Goal: Task Accomplishment & Management: Complete application form

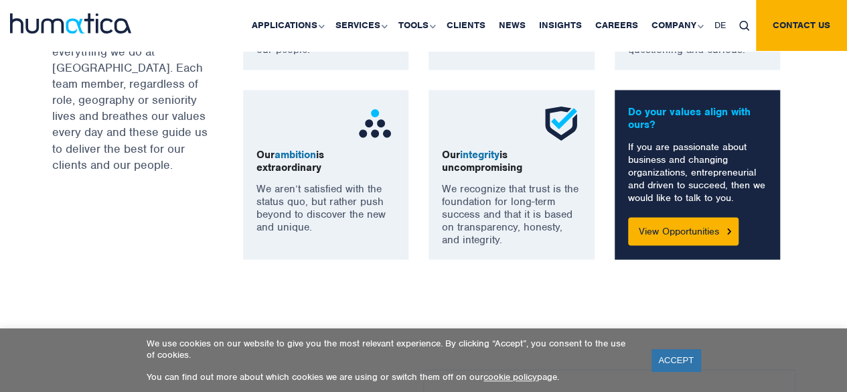
scroll to position [1134, 0]
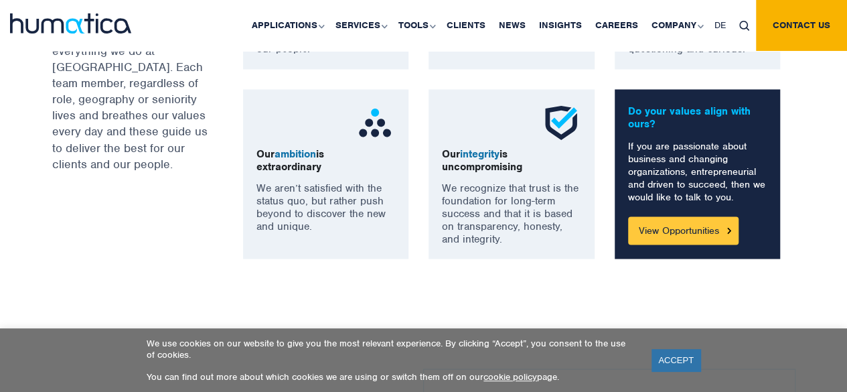
click at [706, 224] on link "View Opportunities" at bounding box center [683, 230] width 111 height 28
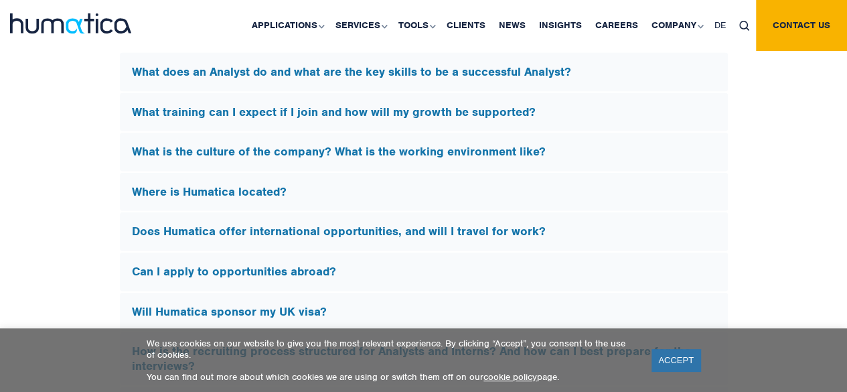
scroll to position [4005, 0]
click at [303, 305] on h5 "Will Humatica sponsor my UK visa?" at bounding box center [424, 312] width 584 height 15
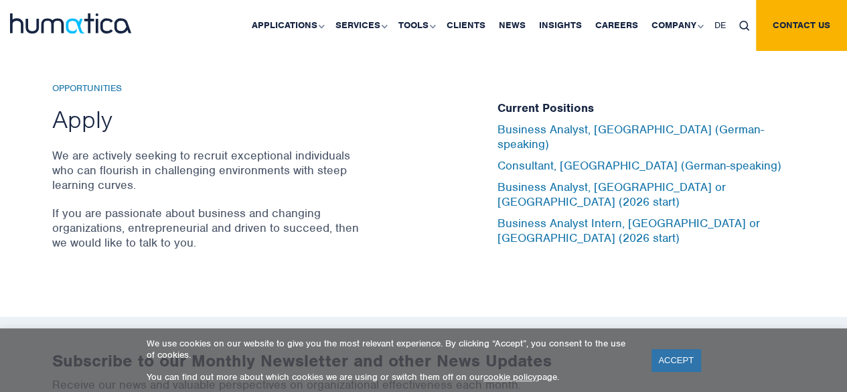
scroll to position [4288, 0]
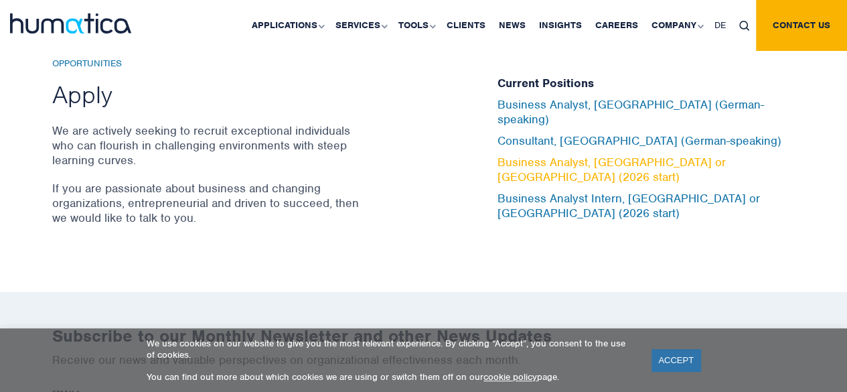
click at [531, 155] on link "Business Analyst, [GEOGRAPHIC_DATA] or [GEOGRAPHIC_DATA] (2026 start)" at bounding box center [612, 169] width 228 height 29
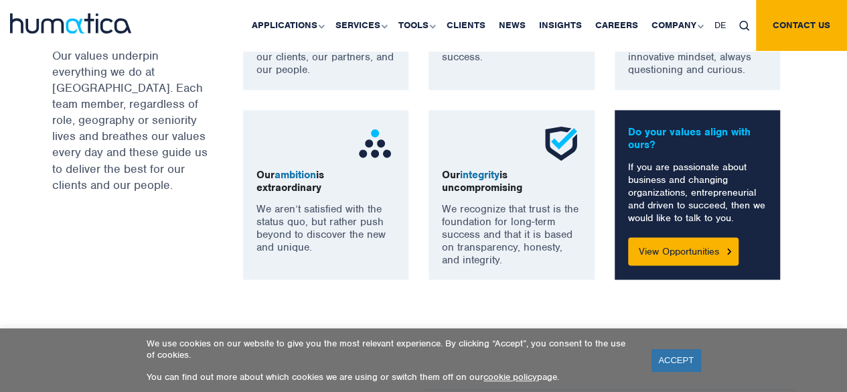
scroll to position [1106, 0]
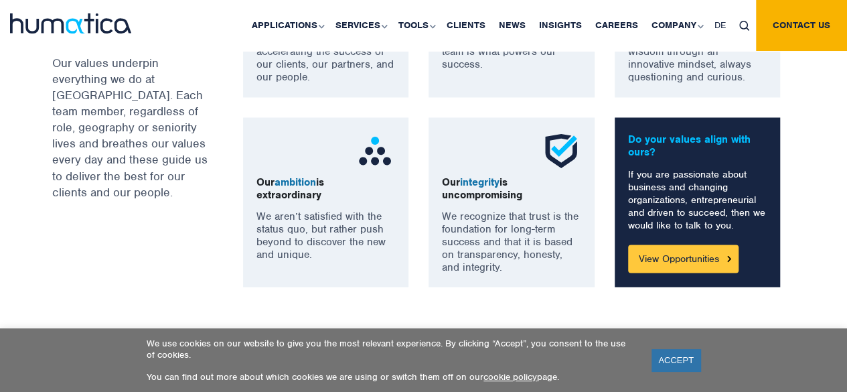
click at [667, 261] on link "View Opportunities" at bounding box center [683, 258] width 111 height 28
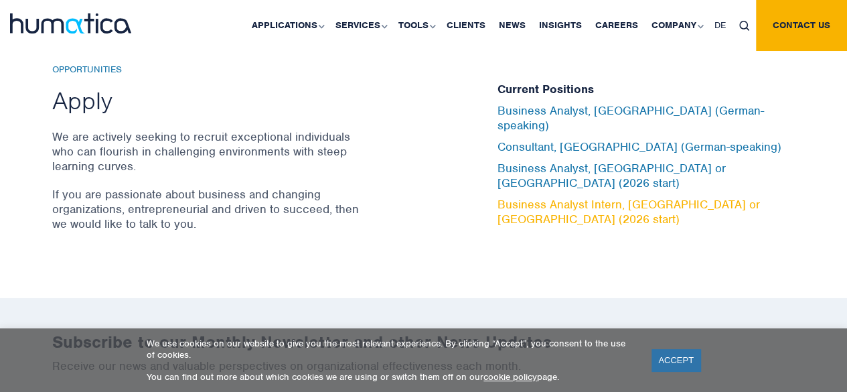
click at [615, 197] on link "Business Analyst Intern, [GEOGRAPHIC_DATA] or [GEOGRAPHIC_DATA] (2026 start)" at bounding box center [629, 211] width 263 height 29
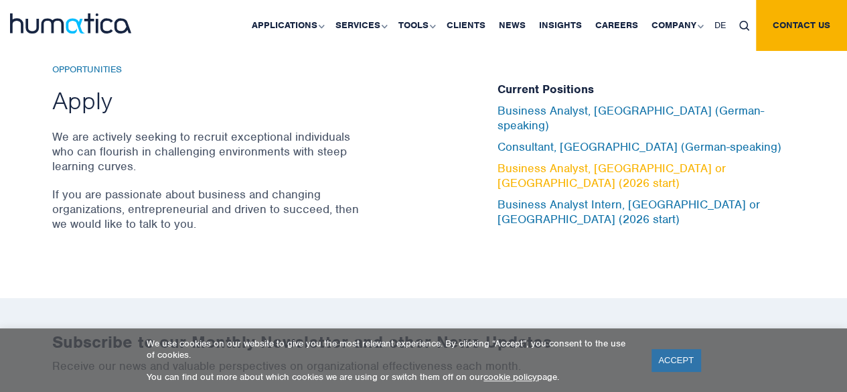
click at [619, 161] on link "Business Analyst, [GEOGRAPHIC_DATA] or [GEOGRAPHIC_DATA] (2026 start)" at bounding box center [612, 175] width 228 height 29
